Goal: Check status: Check status

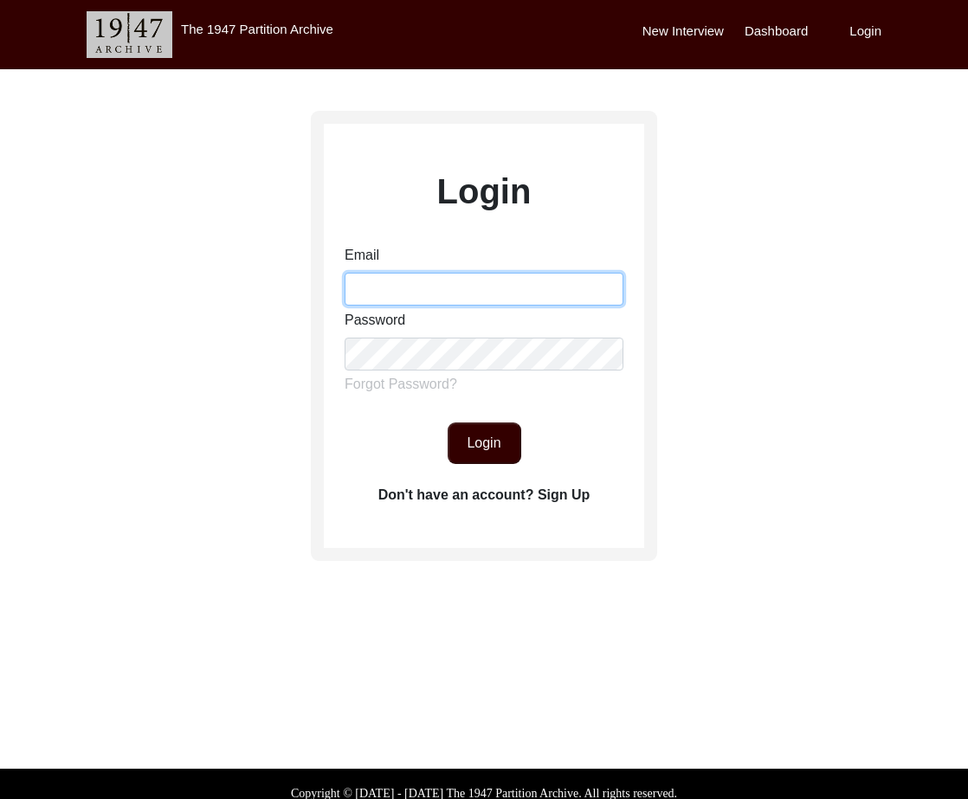
click at [398, 291] on input "Email" at bounding box center [484, 289] width 279 height 33
type input "[EMAIL_ADDRESS][DOMAIN_NAME]"
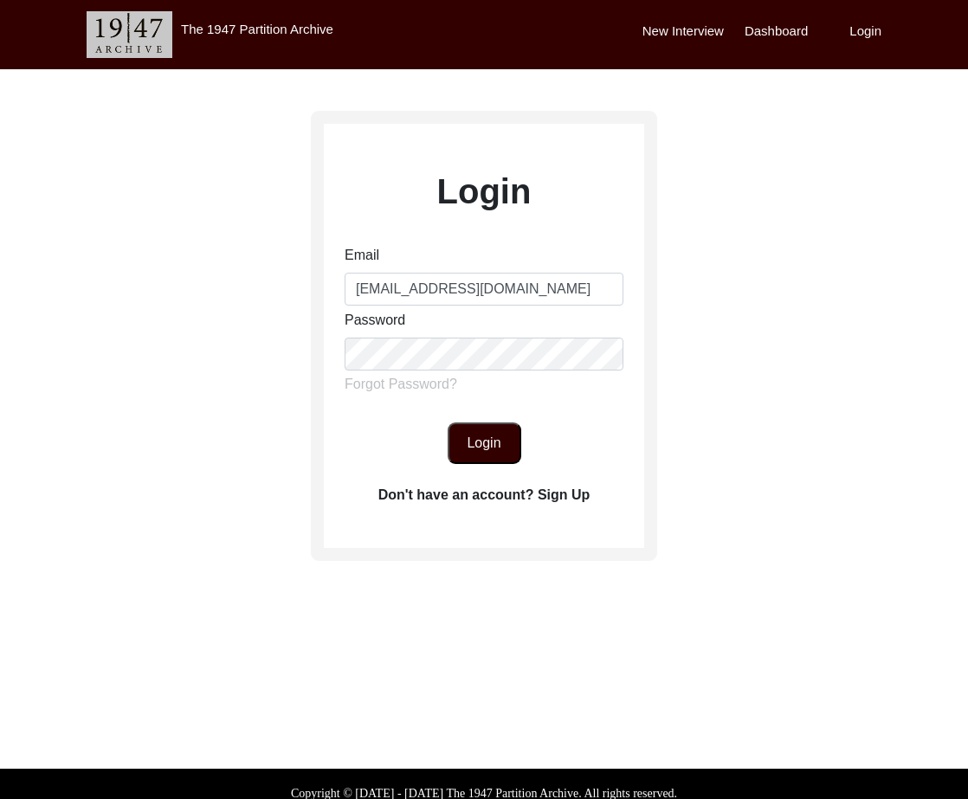
click at [497, 449] on button "Login" at bounding box center [485, 443] width 74 height 42
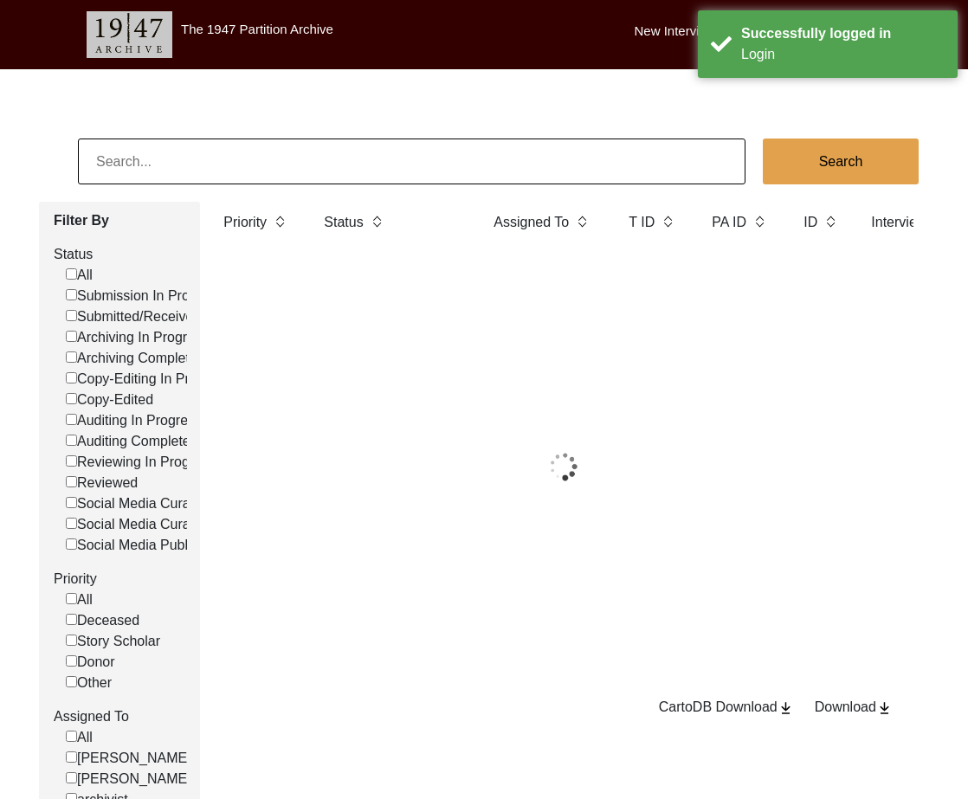
click at [214, 148] on input at bounding box center [411, 162] width 667 height 46
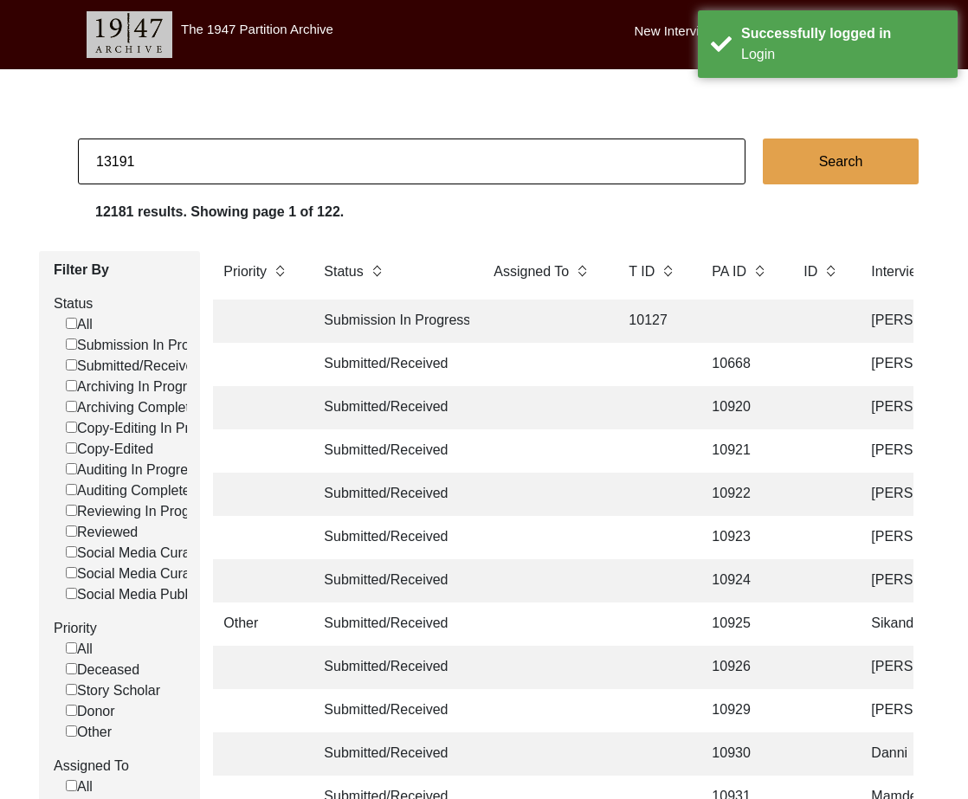
type input "13191"
checkbox input "false"
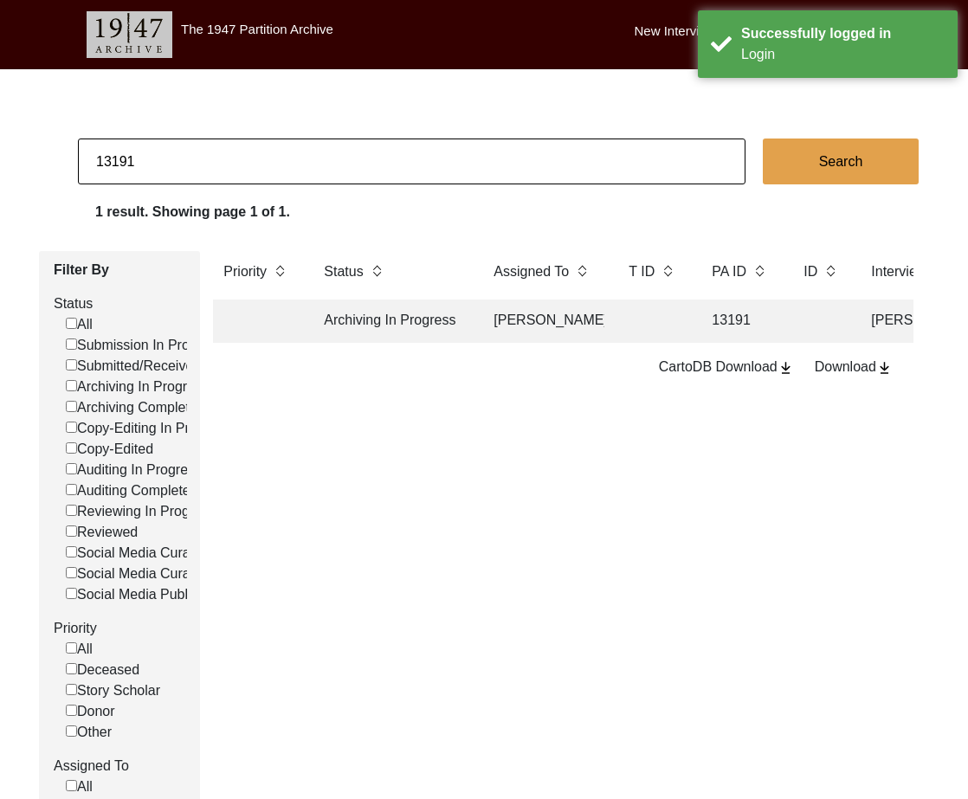
click at [454, 313] on td "Archiving In Progress" at bounding box center [391, 321] width 156 height 43
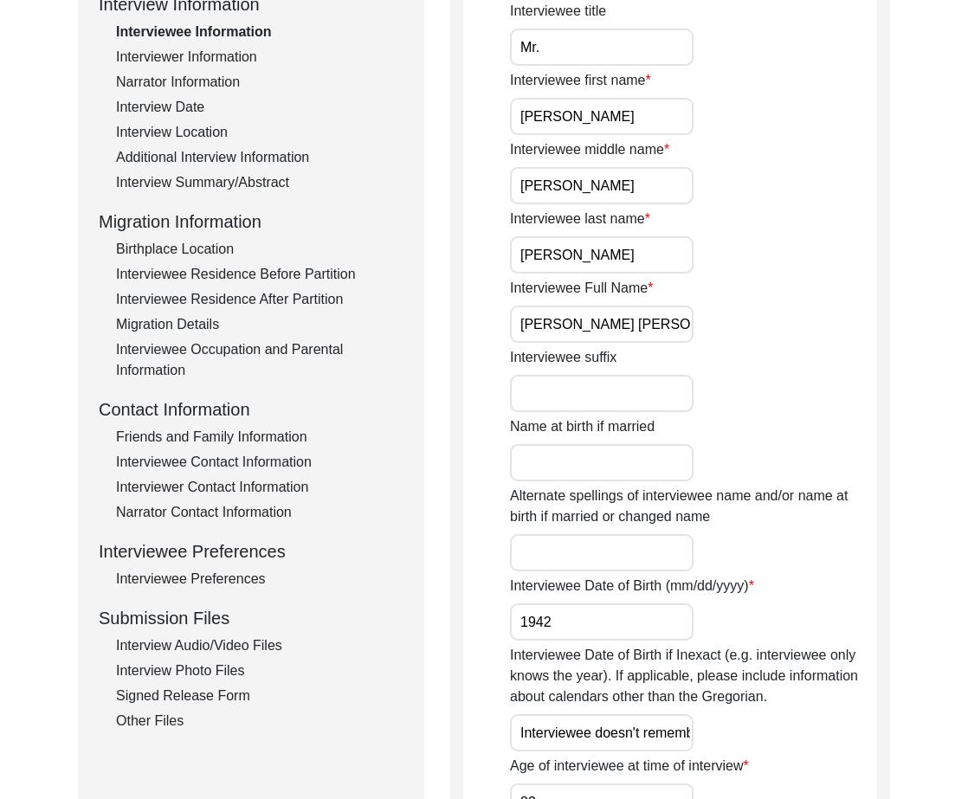
scroll to position [281, 0]
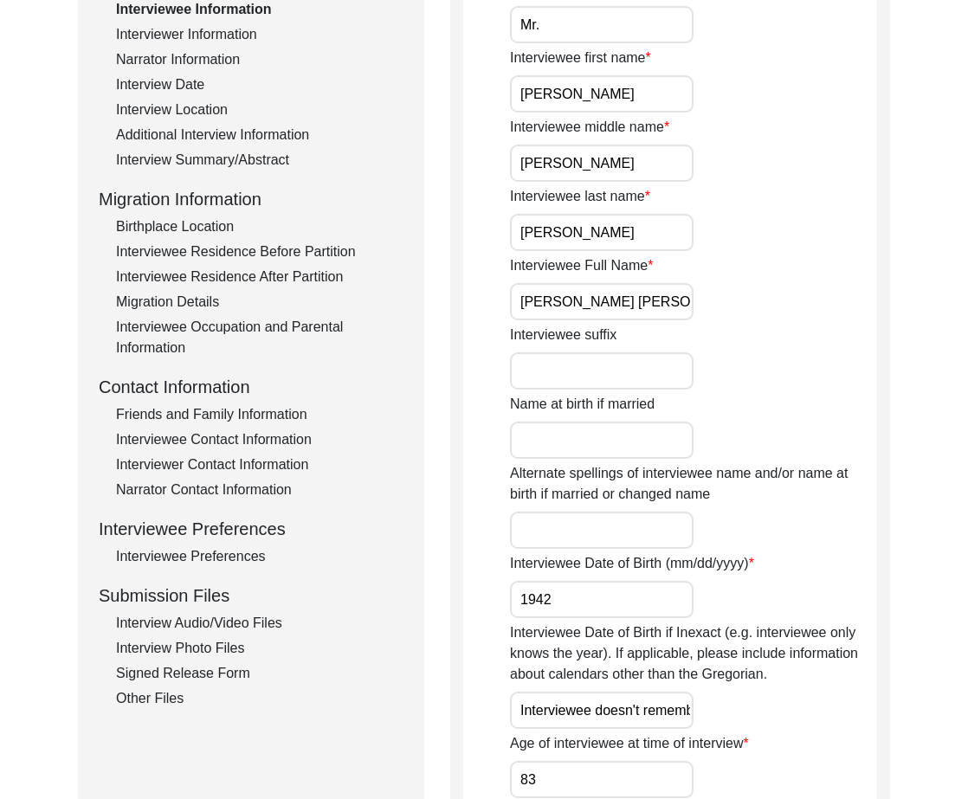
click at [218, 617] on div "Interview Audio/Video Files" at bounding box center [259, 623] width 287 height 21
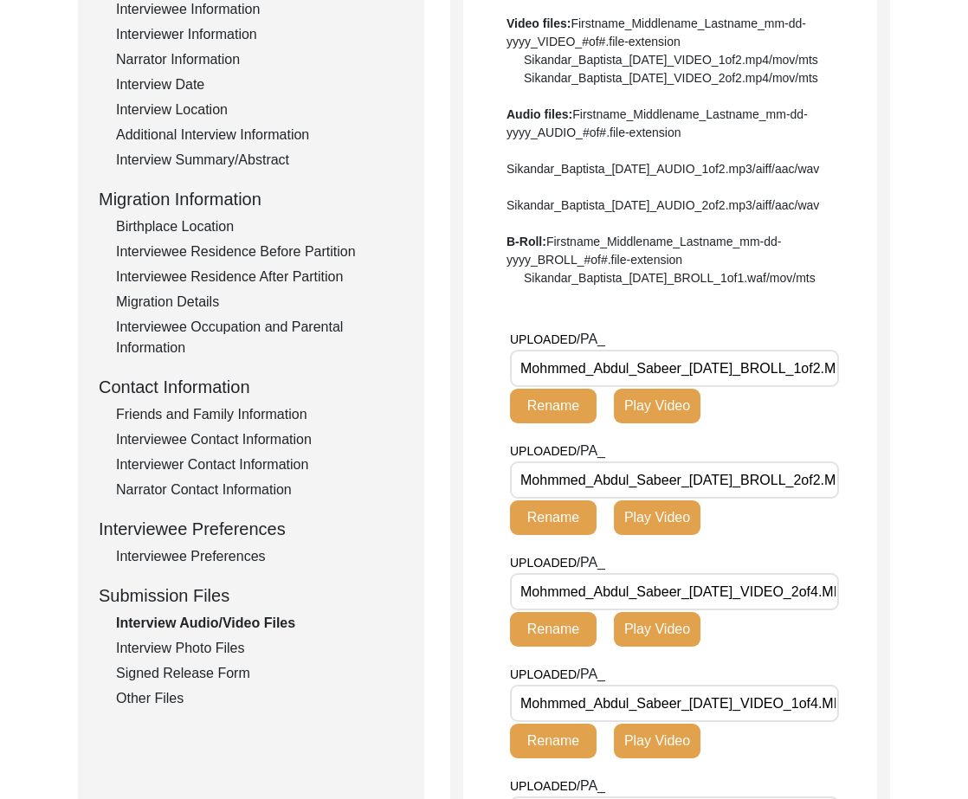
drag, startPoint x: 682, startPoint y: 423, endPoint x: 483, endPoint y: 417, distance: 199.2
click at [483, 417] on app-file-uploader "UPLOADED/ PA_ Mohmmed_Abdul_Sabeer_[DATE]_BROLL_1of2.MP4 Rename Play Video UPLO…" at bounding box center [670, 677] width 414 height 696
click at [628, 387] on input "Mohmmed_Abdul_Sabeer_[DATE]_BROLL_1of2.MP4" at bounding box center [674, 368] width 329 height 37
drag, startPoint x: 680, startPoint y: 421, endPoint x: 447, endPoint y: 425, distance: 232.9
click at [448, 425] on div "Submission Form Archivist Interview Information Interviewee Information Intervi…" at bounding box center [484, 475] width 812 height 1126
